Goal: Information Seeking & Learning: Find specific fact

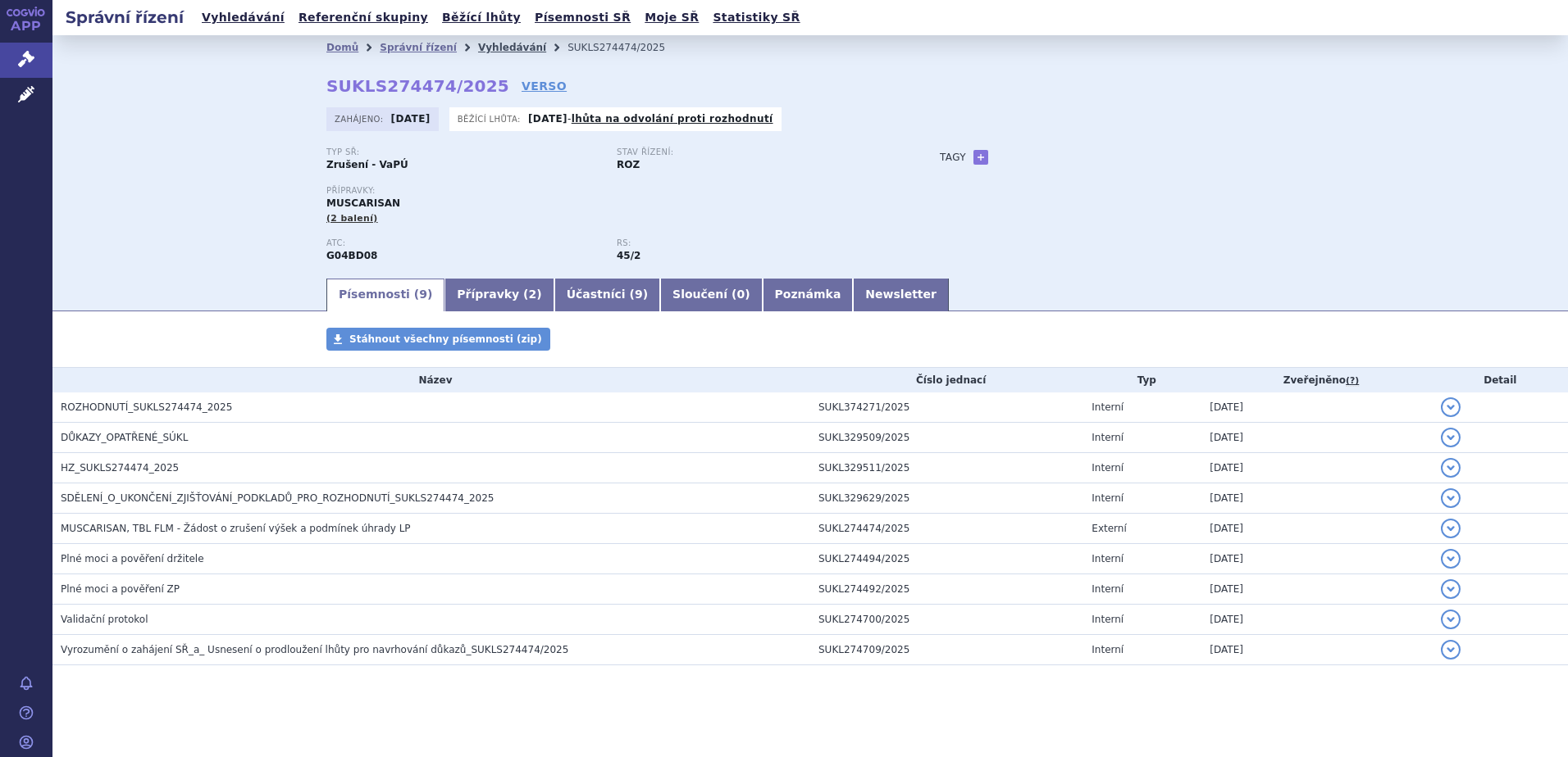
click at [478, 48] on link "Vyhledávání" at bounding box center [512, 47] width 68 height 11
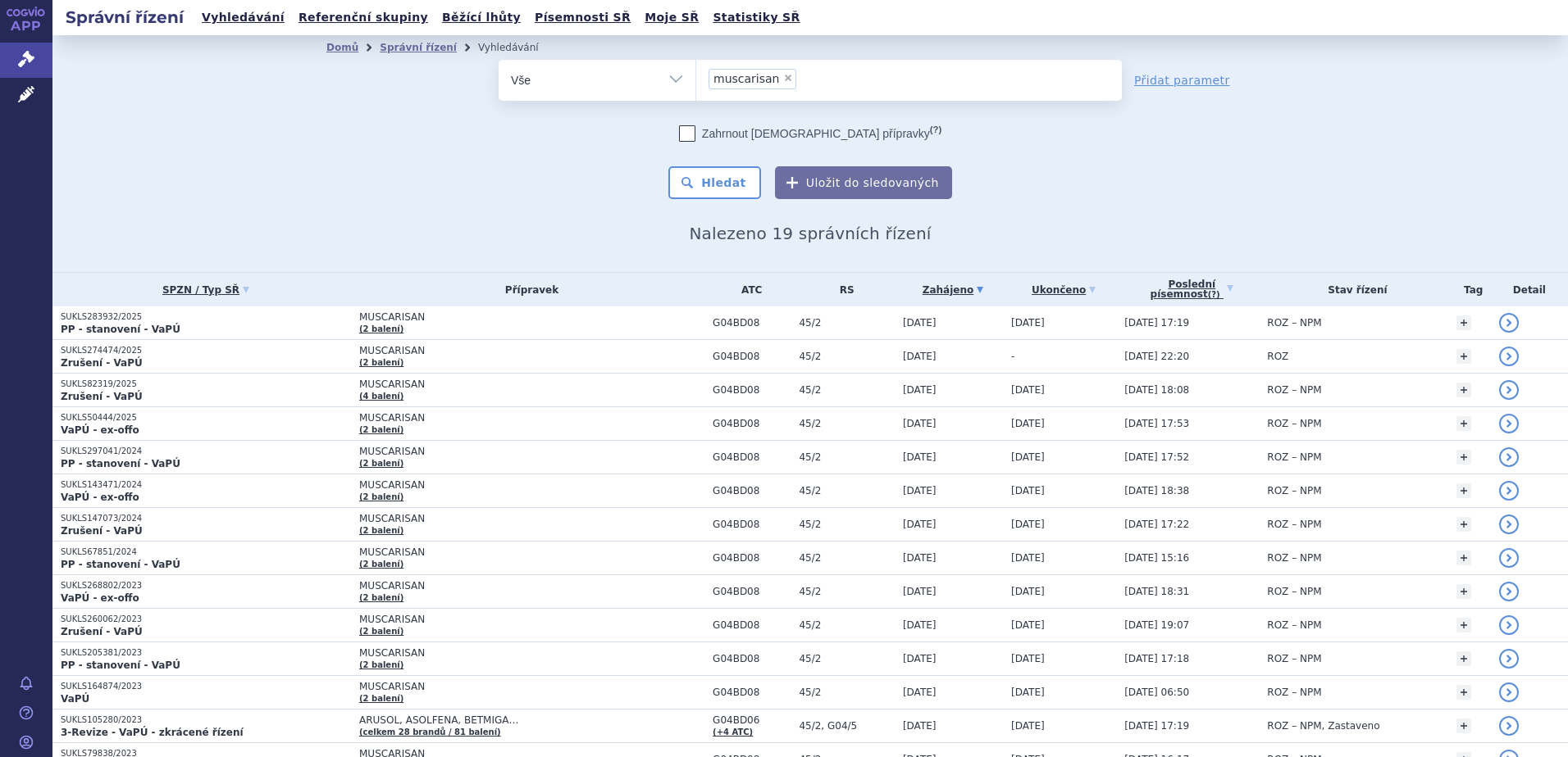
click at [783, 79] on span "×" at bounding box center [787, 77] width 9 height 9
click at [696, 79] on select "muscarisan" at bounding box center [695, 79] width 1 height 41
select select
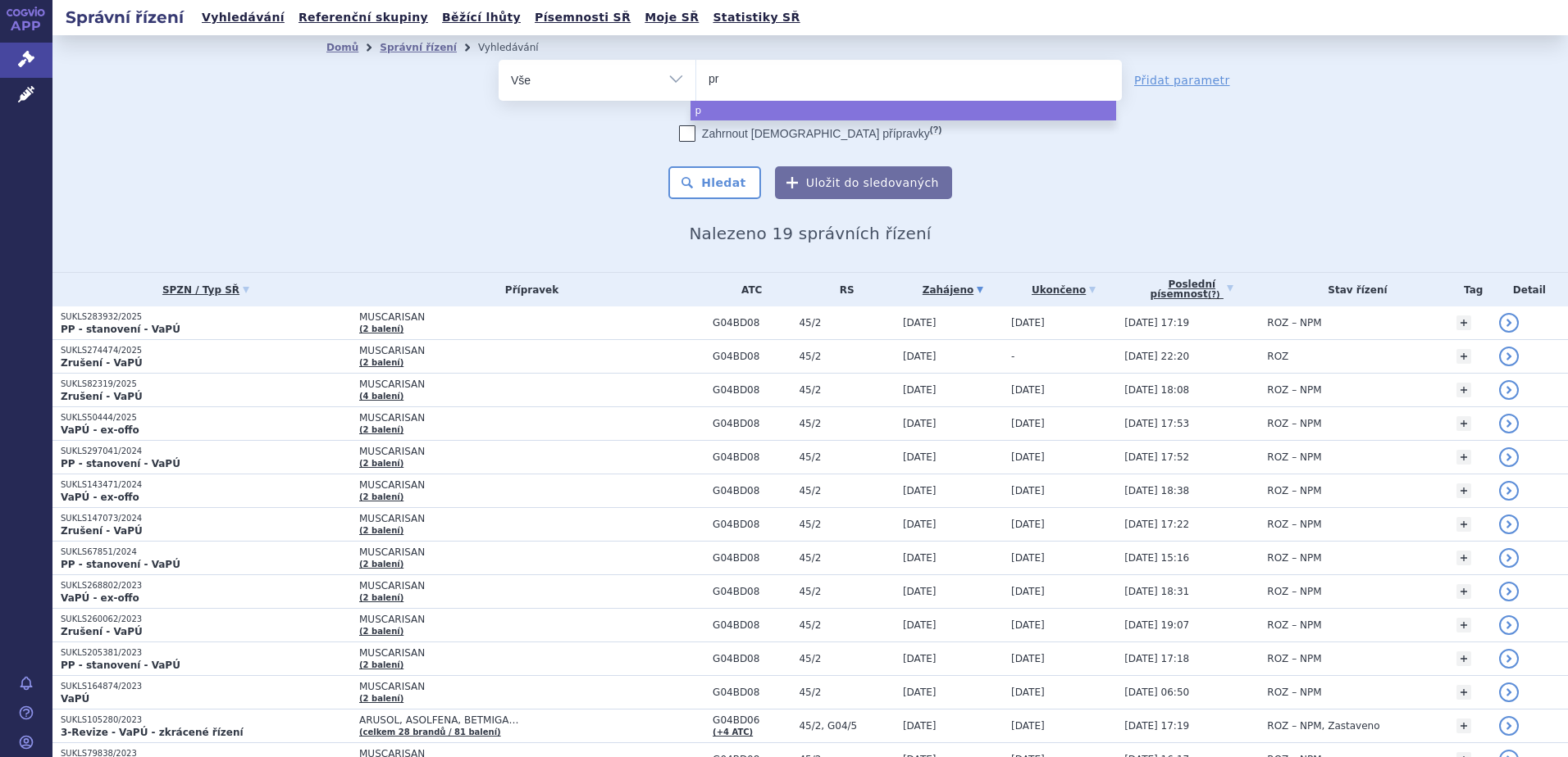
type input "pre"
type input "preg"
type input "pregab"
type input "pregabali"
type input "pregabalin"
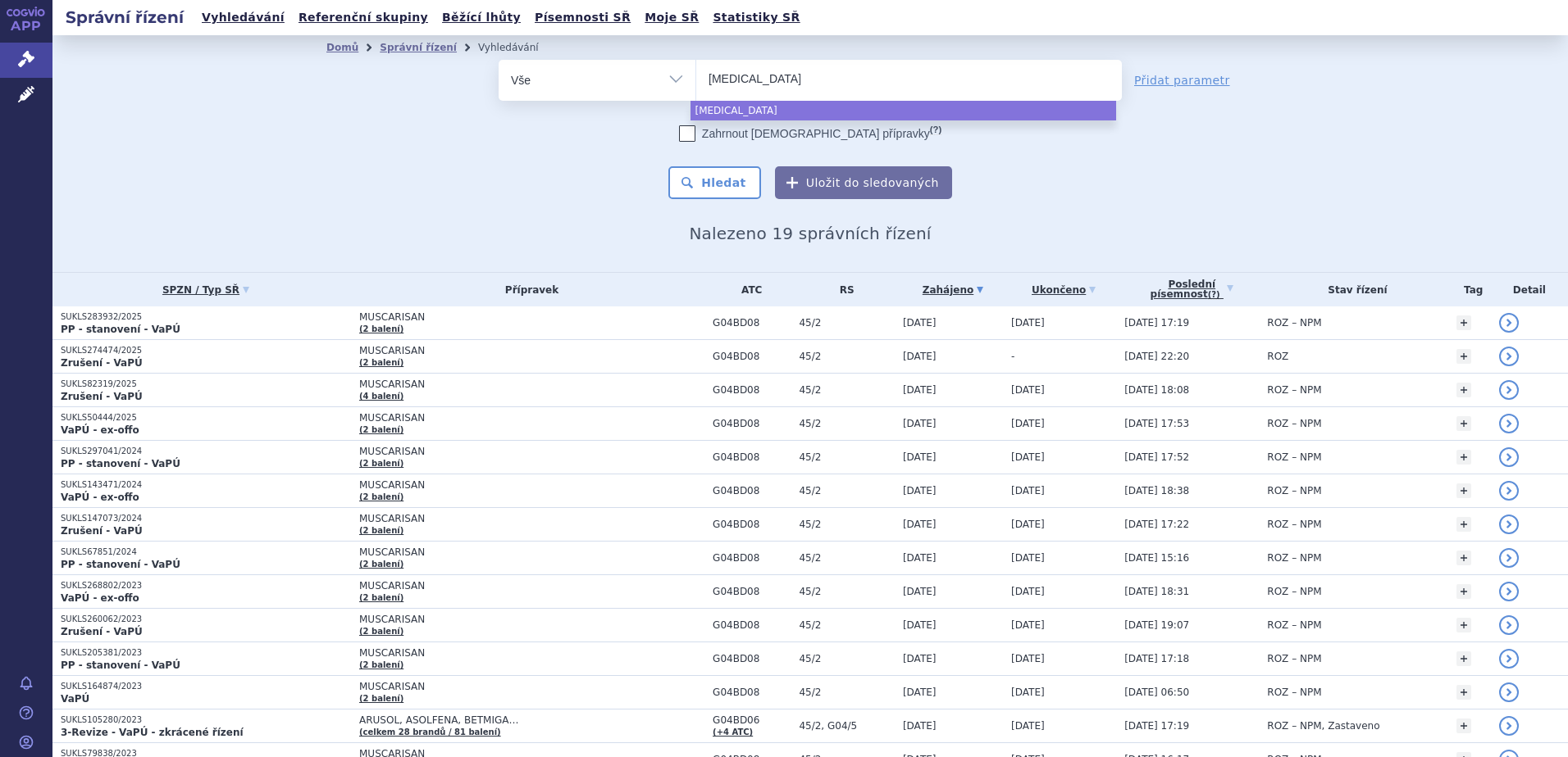
select select "pregabalin"
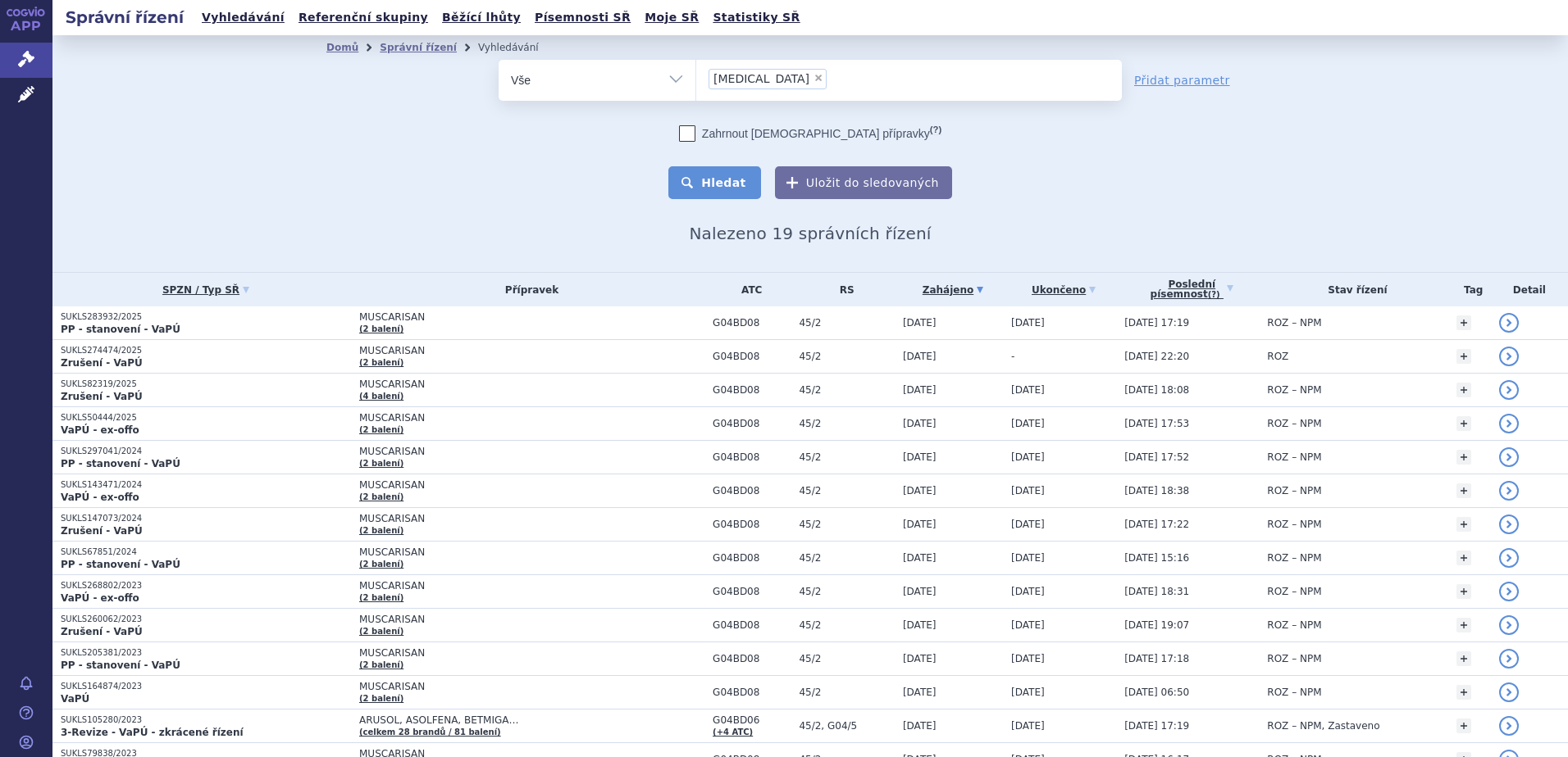
click at [739, 189] on button "Hledat" at bounding box center [715, 183] width 92 height 33
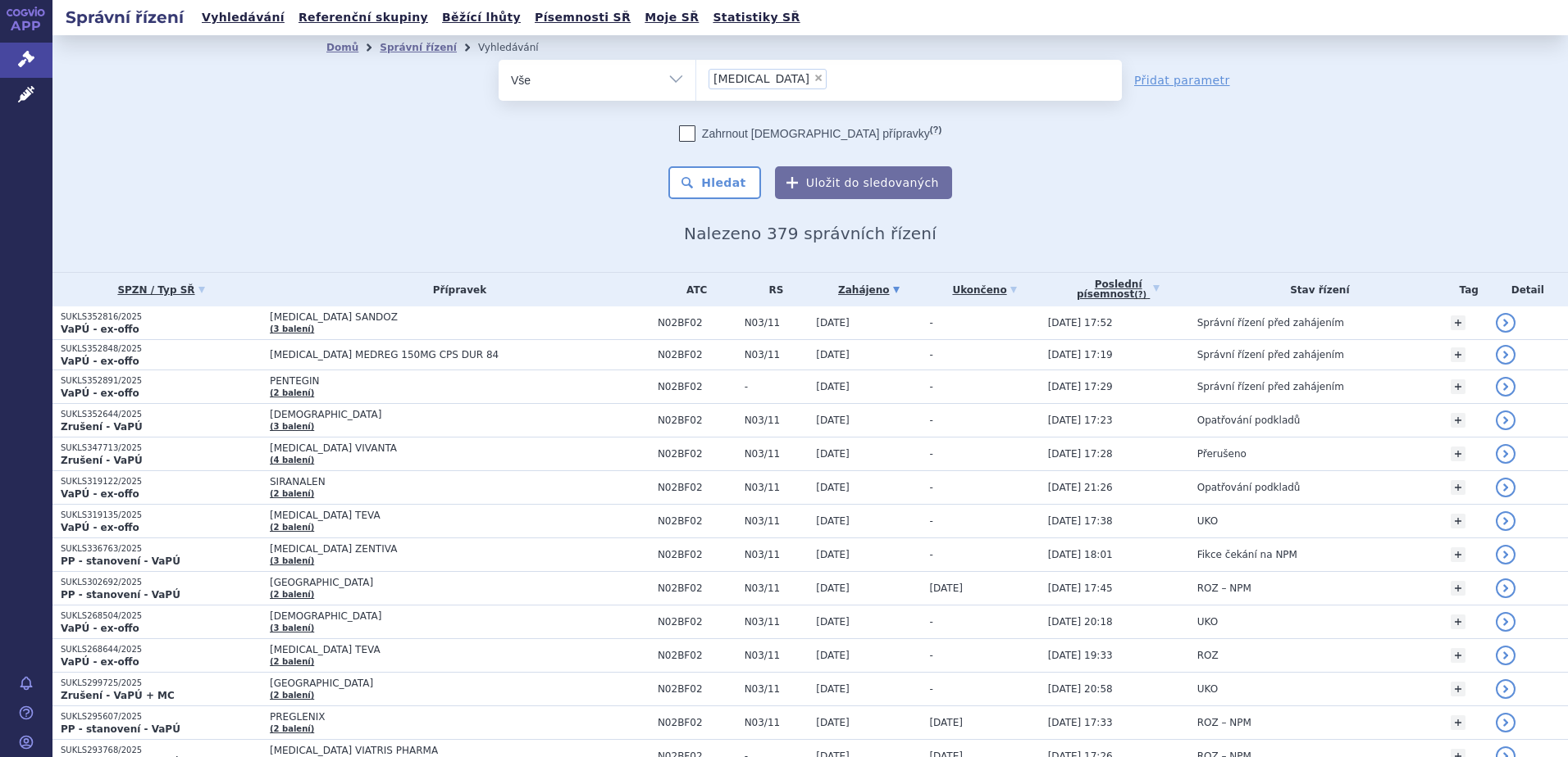
click at [814, 78] on span "×" at bounding box center [818, 77] width 9 height 9
click at [696, 78] on select "pregabalin" at bounding box center [695, 79] width 1 height 41
select select
type input "pr"
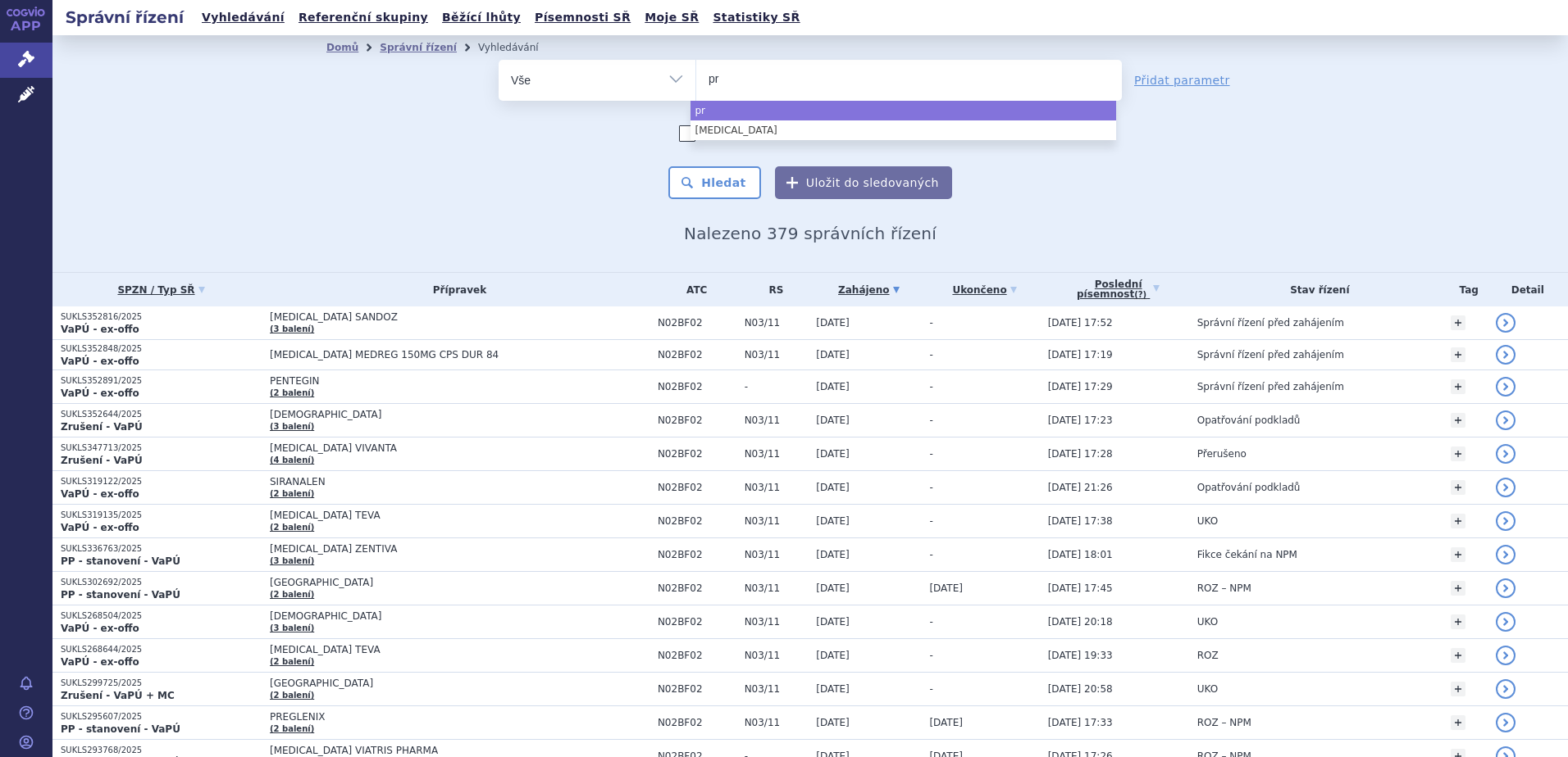
type input "pre"
type input "preg"
type input "pregl"
type input "pregle"
type input "preglen"
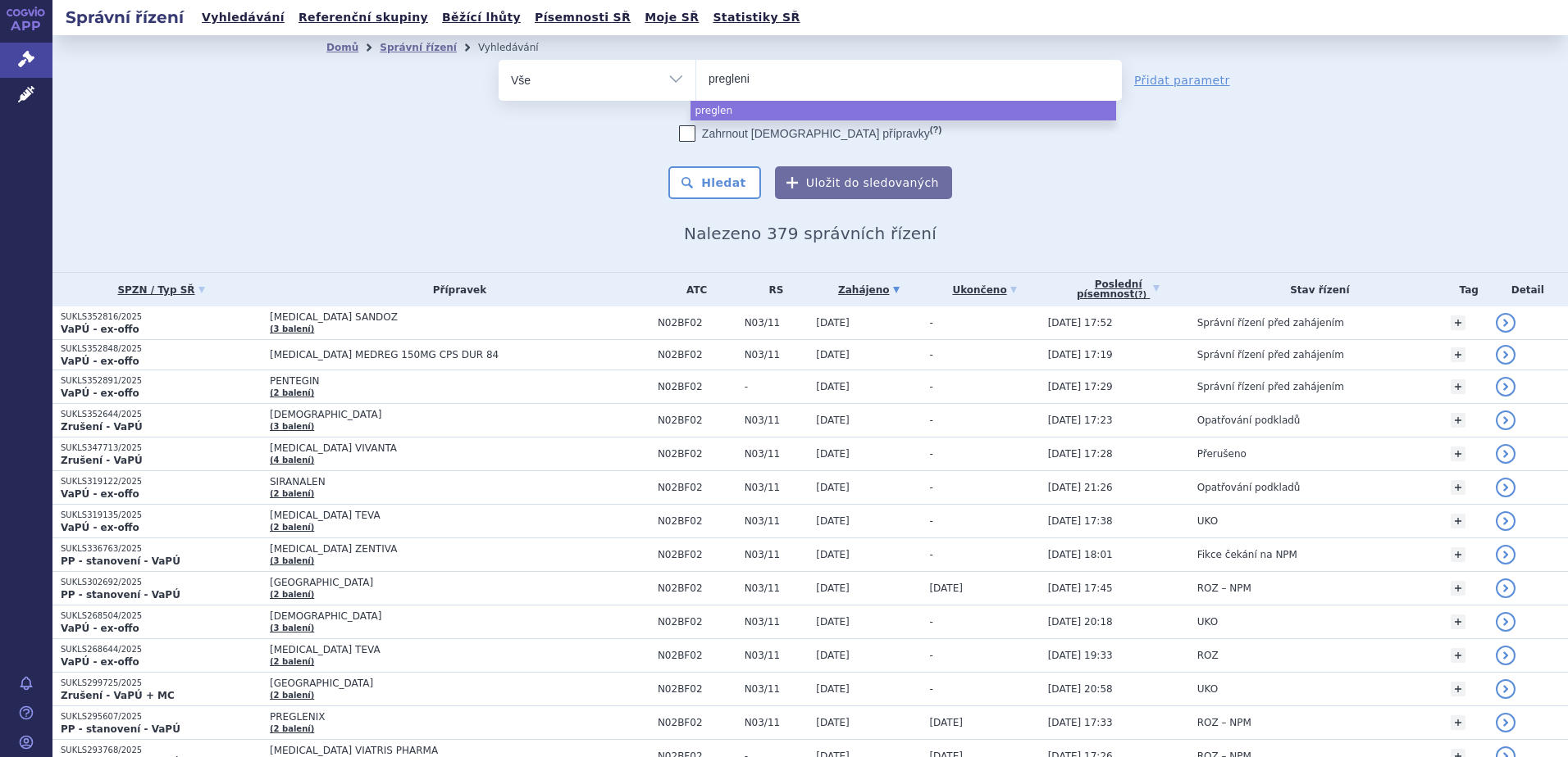
type input "preglenix"
select select "preglenix"
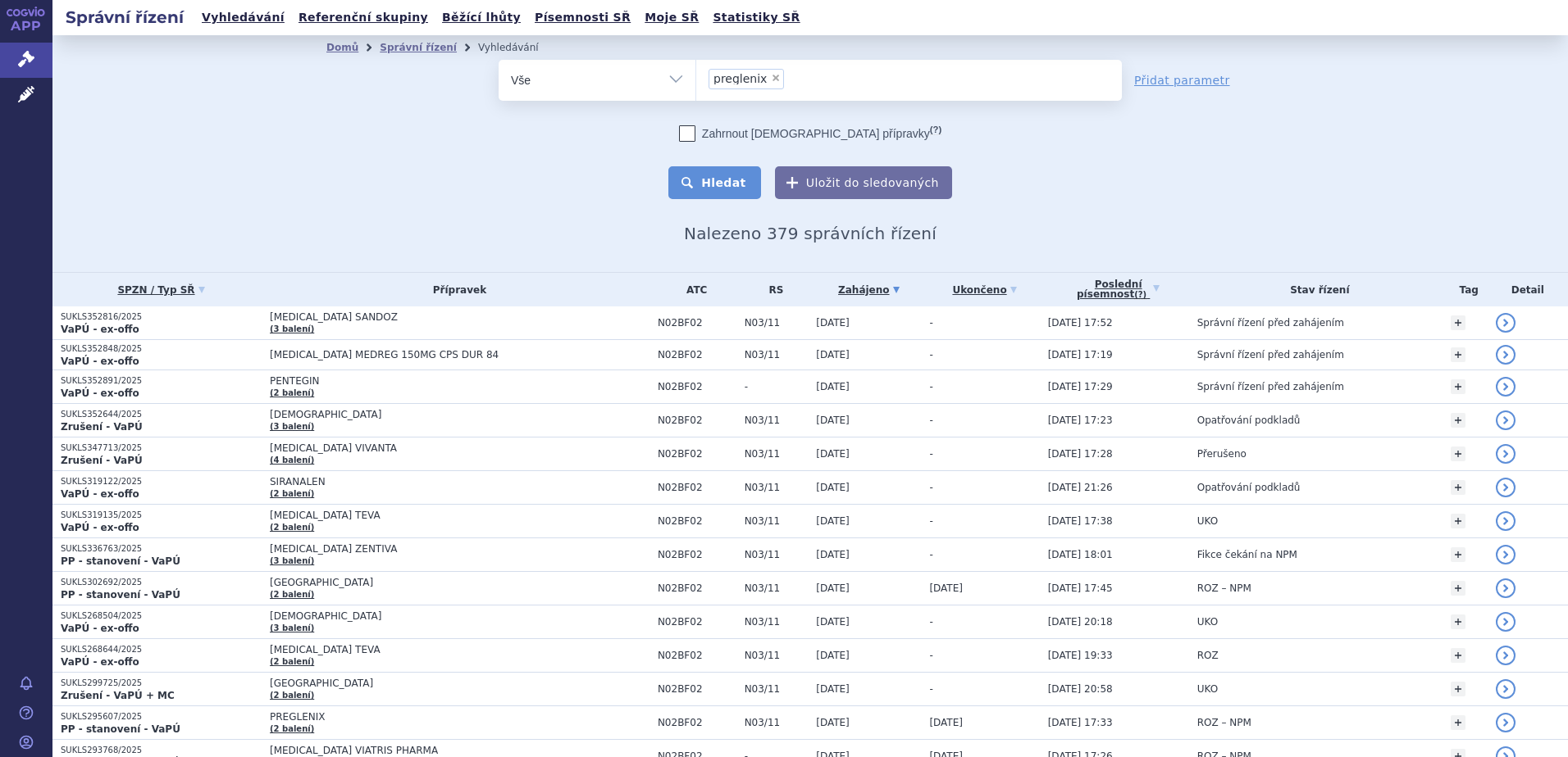
click at [734, 186] on button "Hledat" at bounding box center [715, 183] width 92 height 33
